Goal: Information Seeking & Learning: Learn about a topic

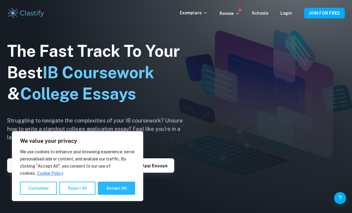
click at [282, 15] on link "Login" at bounding box center [286, 13] width 12 height 5
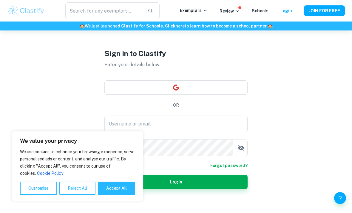
scroll to position [23, 0]
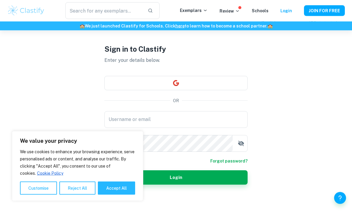
click at [225, 128] on input "Username or email" at bounding box center [175, 119] width 143 height 17
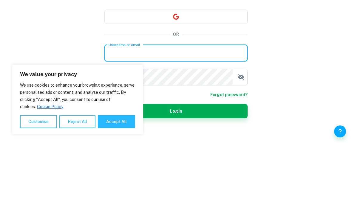
type input "[EMAIL_ADDRESS][DOMAIN_NAME]"
click at [176, 170] on button "Login" at bounding box center [175, 177] width 143 height 14
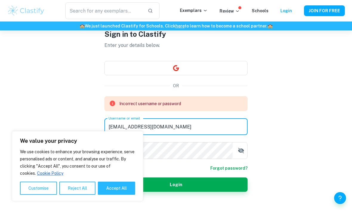
click at [199, 187] on div "Sign in to Clastify Enter your details below. OR Incorrect username or password…" at bounding box center [175, 110] width 143 height 220
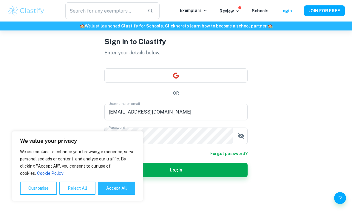
click at [114, 194] on button "Accept All" at bounding box center [116, 187] width 37 height 13
checkbox input "true"
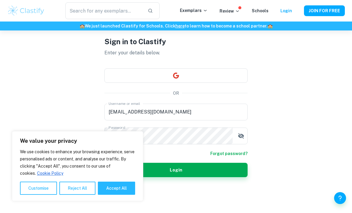
checkbox input "true"
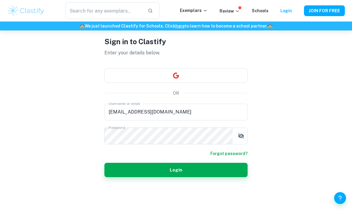
click at [201, 177] on button "Login" at bounding box center [175, 169] width 143 height 14
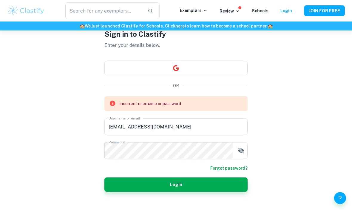
click at [176, 135] on input "[EMAIL_ADDRESS][DOMAIN_NAME]" at bounding box center [175, 126] width 143 height 17
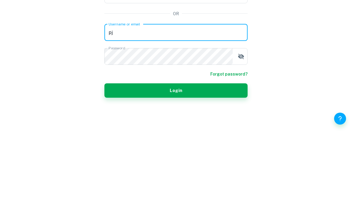
type input "p"
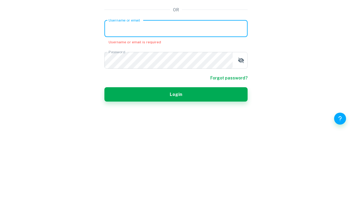
paste input "[EMAIL_ADDRESS][DOMAIN_NAME]"
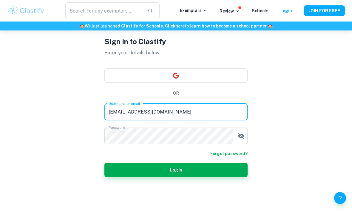
type input "[EMAIL_ADDRESS][DOMAIN_NAME]"
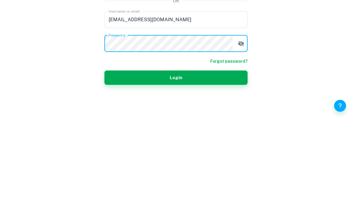
click at [200, 162] on button "Login" at bounding box center [175, 169] width 143 height 14
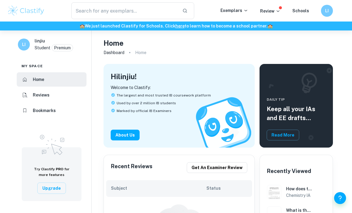
click at [38, 14] on img at bounding box center [26, 11] width 38 height 12
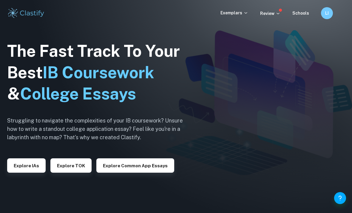
click at [238, 13] on p "Exemplars" at bounding box center [234, 13] width 28 height 7
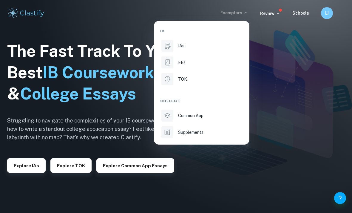
click at [223, 62] on div "EEs" at bounding box center [210, 62] width 64 height 7
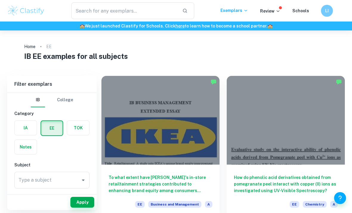
click at [229, 61] on h1 "IB EE examples for all subjects" at bounding box center [176, 56] width 304 height 11
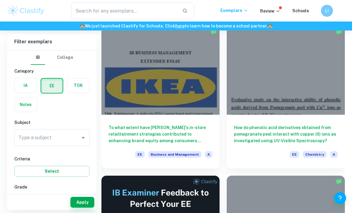
scroll to position [56, 0]
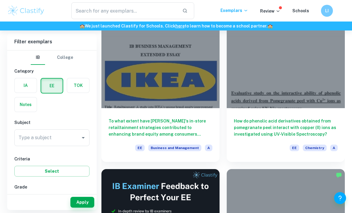
click at [66, 140] on input "Type a subject" at bounding box center [47, 137] width 61 height 11
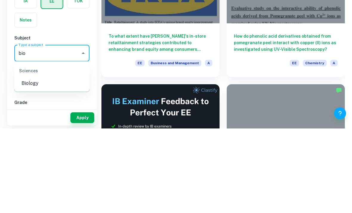
click at [30, 162] on li "Biology" at bounding box center [51, 167] width 75 height 11
type input "Biology"
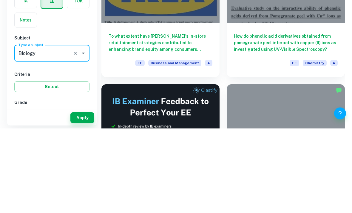
scroll to position [141, 0]
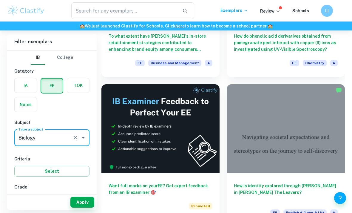
click at [26, 202] on input "A" at bounding box center [24, 200] width 12 height 12
checkbox input "true"
click at [83, 207] on button "Apply" at bounding box center [82, 201] width 24 height 11
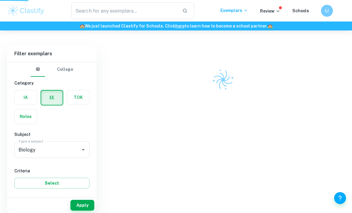
scroll to position [21, 0]
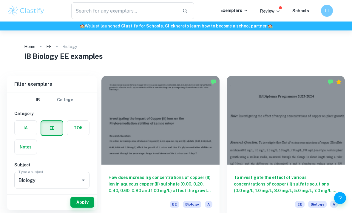
click at [149, 12] on input "text" at bounding box center [124, 10] width 106 height 17
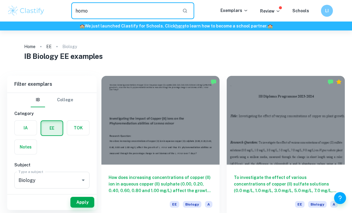
type input "homo"
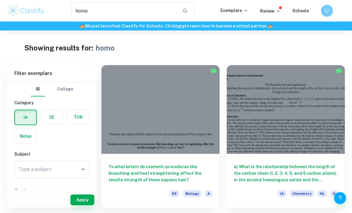
click at [54, 117] on label "button" at bounding box center [52, 117] width 22 height 14
click at [0, 0] on input "radio" at bounding box center [0, 0] width 0 height 0
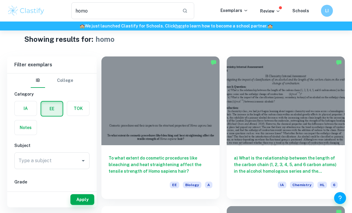
scroll to position [53, 0]
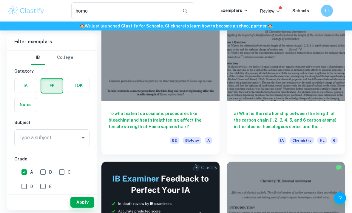
click at [190, 120] on h6 "To what extent do cosmetic procedures like bleaching and heat straightening aff…" at bounding box center [161, 120] width 104 height 20
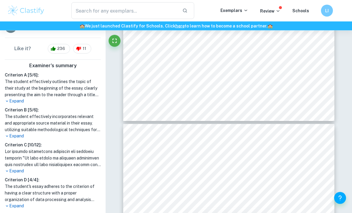
scroll to position [1051, 0]
type input "5"
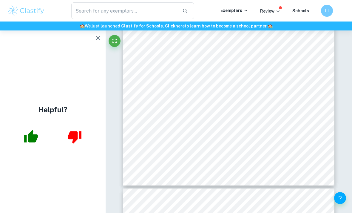
scroll to position [0, 0]
